Goal: Task Accomplishment & Management: Use online tool/utility

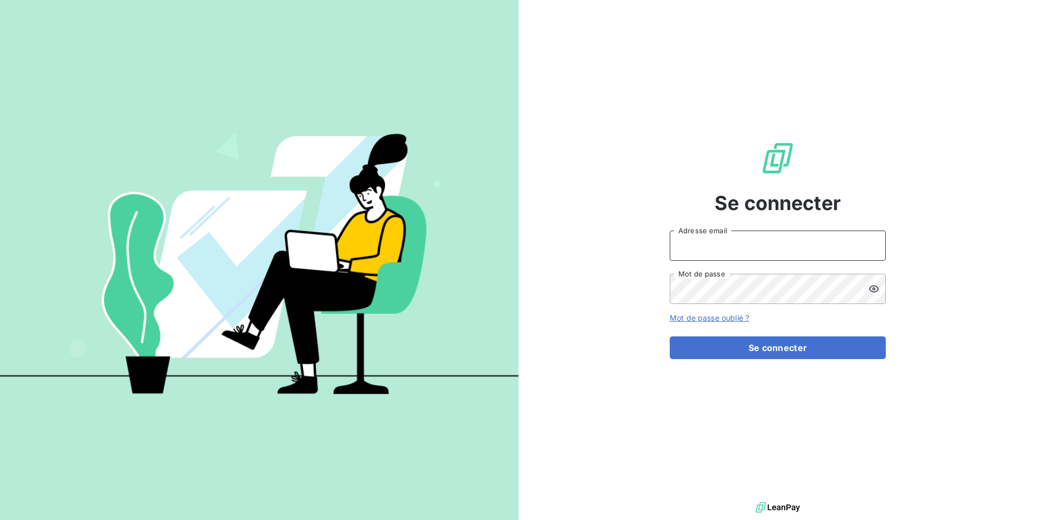
click at [708, 254] on input "Adresse email" at bounding box center [777, 246] width 216 height 30
paste input "baromatic"
type input "admin@baromatic"
click at [669, 336] on button "Se connecter" at bounding box center [777, 347] width 216 height 23
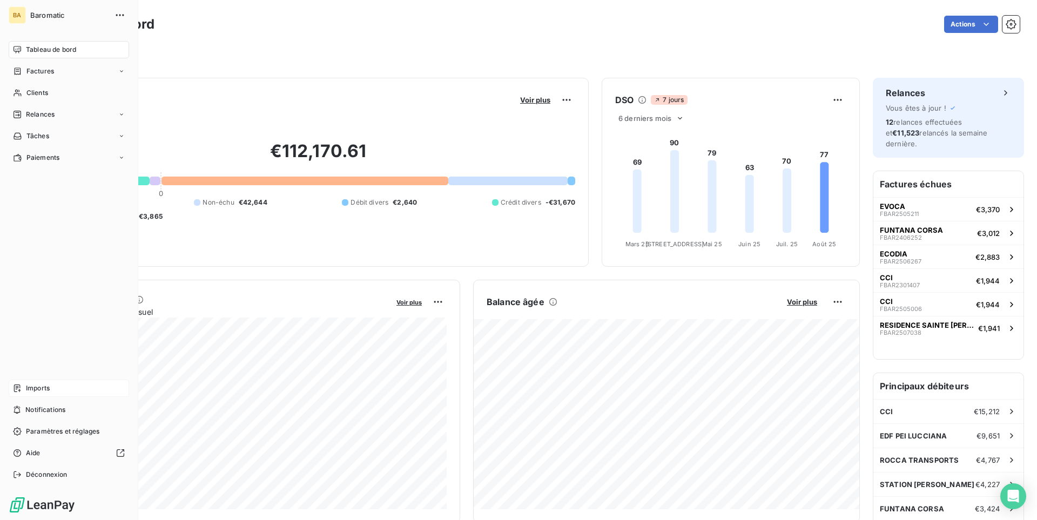
click at [45, 392] on span "Imports" at bounding box center [38, 388] width 24 height 10
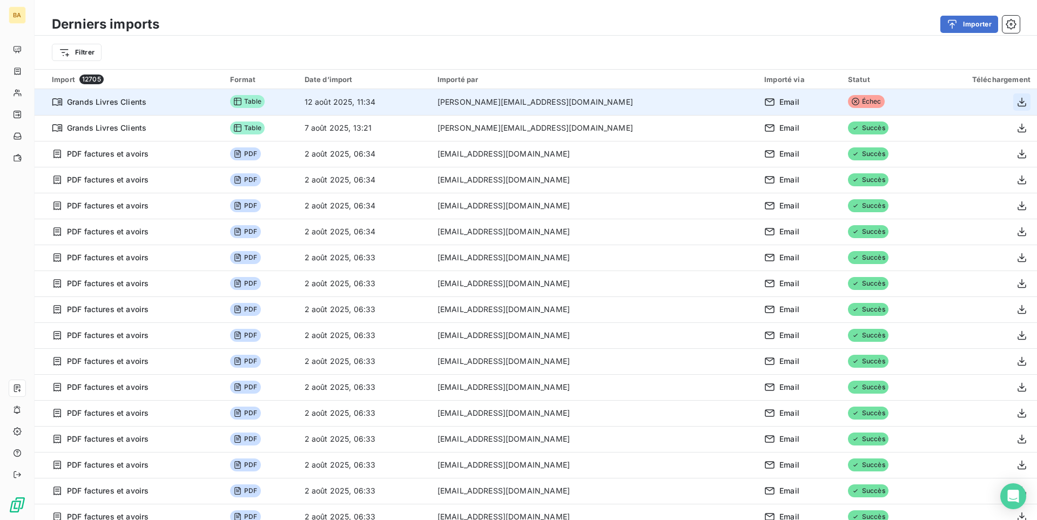
click at [1024, 105] on icon "button" at bounding box center [1021, 102] width 11 height 11
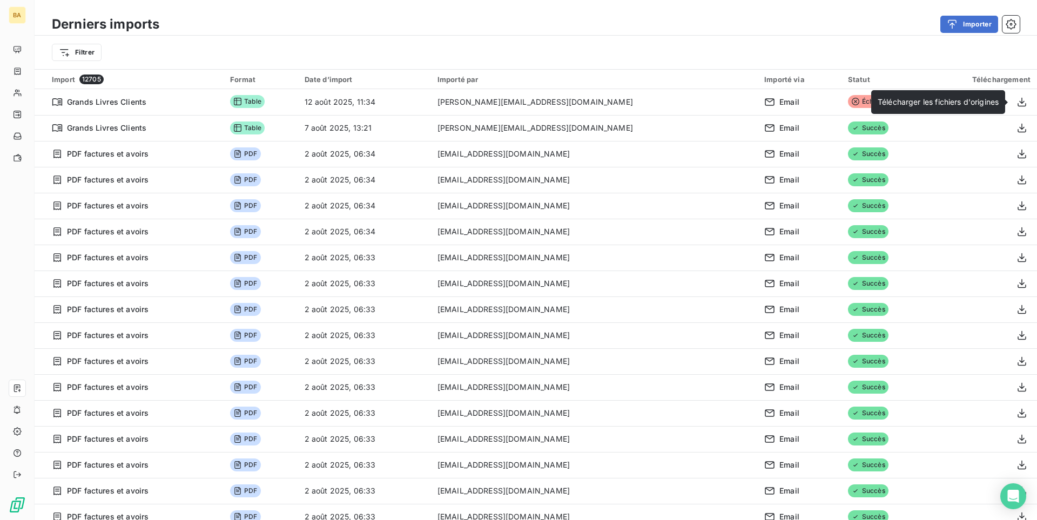
click at [895, 22] on div "Importer" at bounding box center [595, 24] width 847 height 17
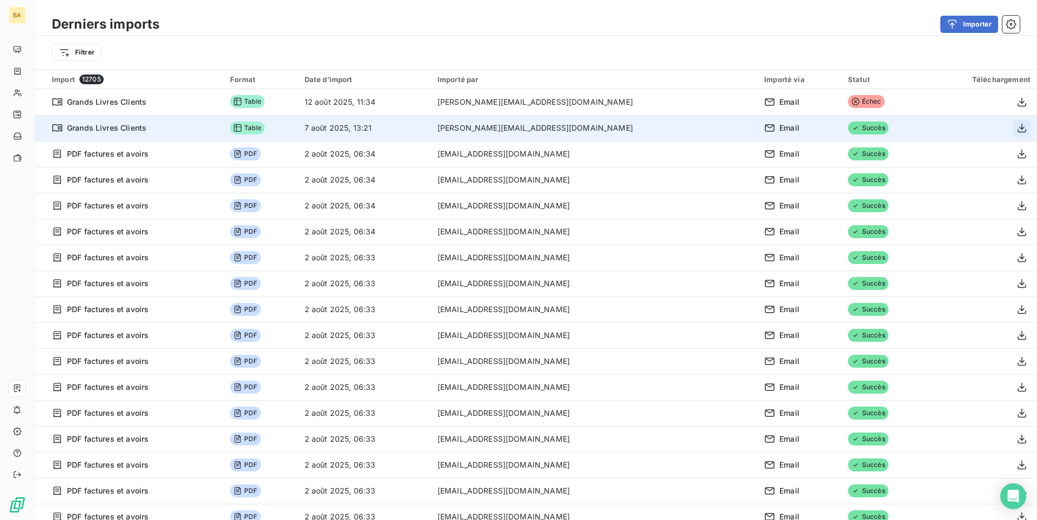
click at [1016, 129] on icon "button" at bounding box center [1021, 128] width 11 height 11
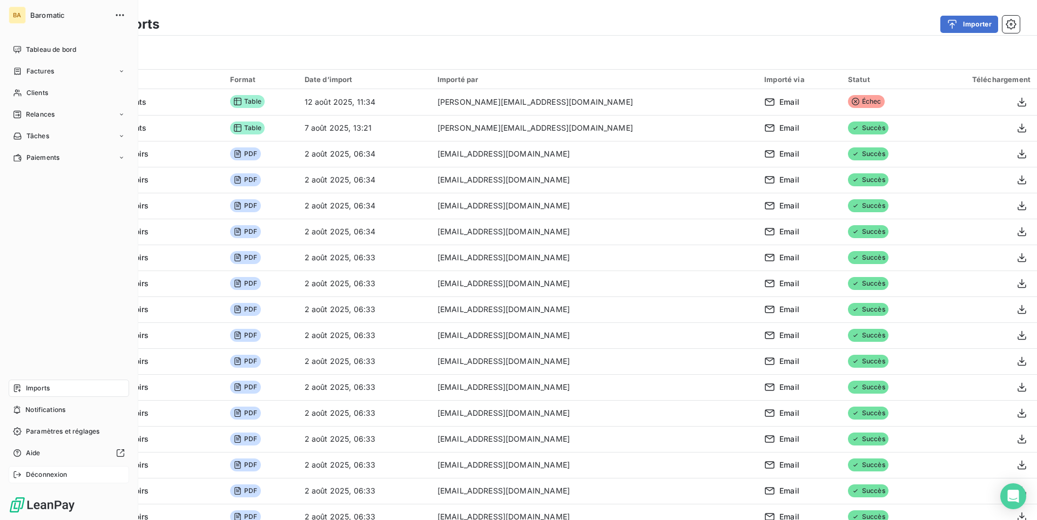
click at [21, 472] on icon at bounding box center [17, 474] width 9 height 9
